Goal: Transaction & Acquisition: Obtain resource

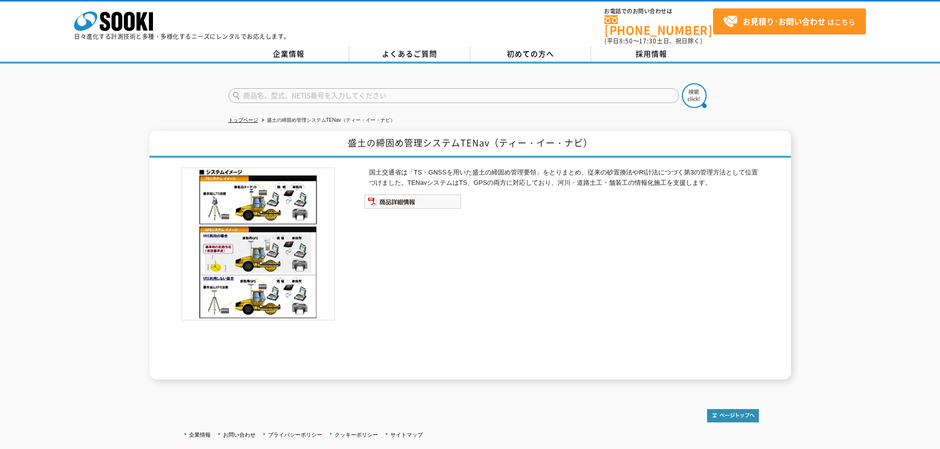
click at [409, 90] on input "text" at bounding box center [453, 95] width 450 height 15
click at [299, 104] on div "ハンディタイプ露点計" at bounding box center [322, 110] width 186 height 12
type input "ハンディタイプ露点計"
click at [691, 93] on img at bounding box center [694, 95] width 25 height 25
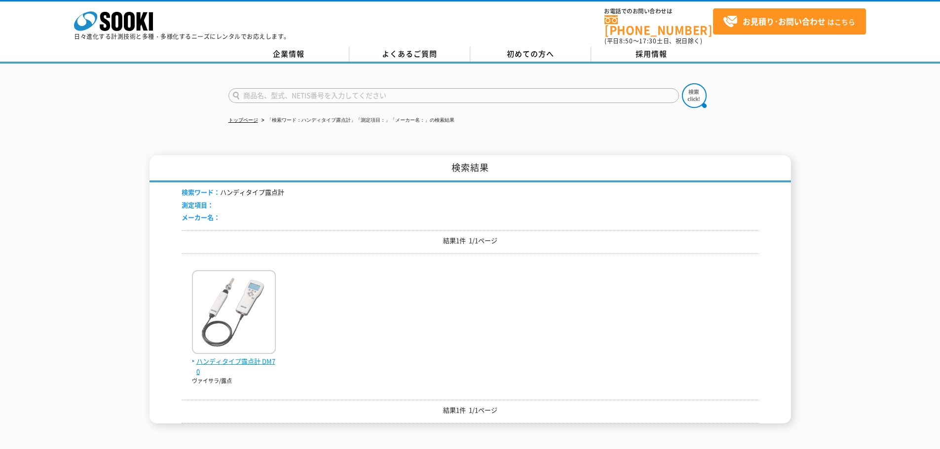
click at [193, 349] on img at bounding box center [234, 313] width 84 height 86
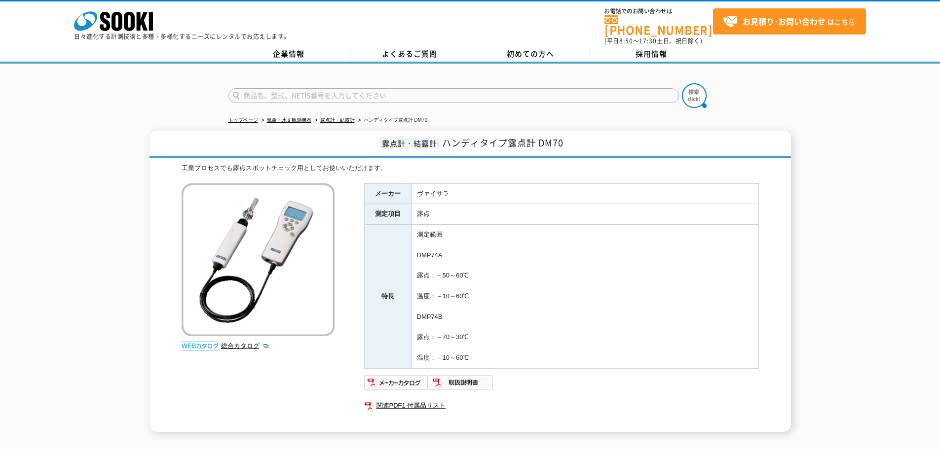
scroll to position [49, 0]
